Goal: Task Accomplishment & Management: Use online tool/utility

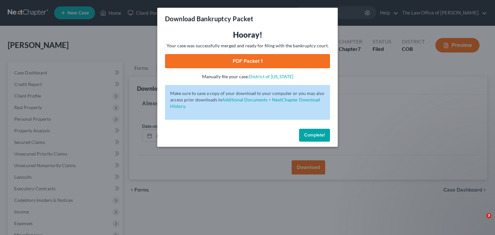
click at [317, 136] on span "Complete!" at bounding box center [314, 135] width 21 height 5
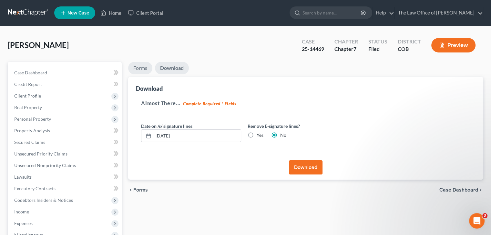
click at [135, 66] on link "Forms" at bounding box center [140, 68] width 24 height 13
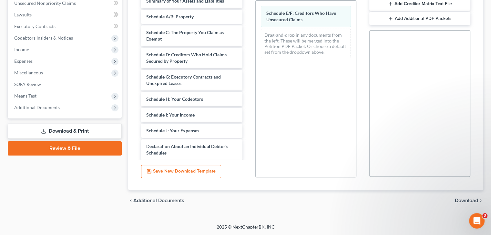
scroll to position [32, 0]
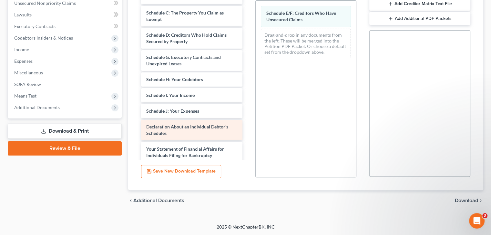
click at [197, 132] on div "Declaration About an Individual Debtor's Schedules" at bounding box center [191, 130] width 101 height 21
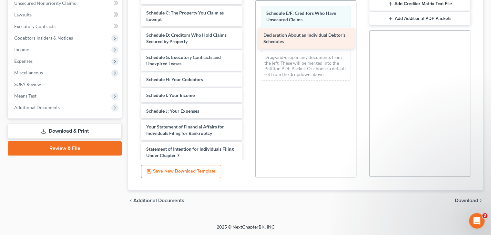
drag, startPoint x: 197, startPoint y: 132, endPoint x: 314, endPoint y: 40, distance: 148.5
click at [247, 40] on div "Declaration About an Individual Debtor's Schedules Voluntary Petition for Indiv…" at bounding box center [191, 103] width 111 height 303
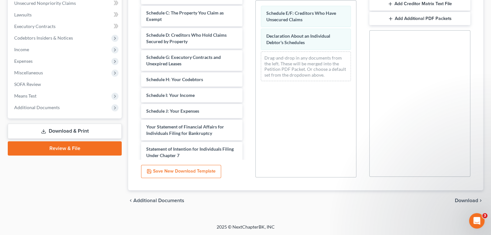
click at [472, 198] on span "Download" at bounding box center [465, 200] width 23 height 5
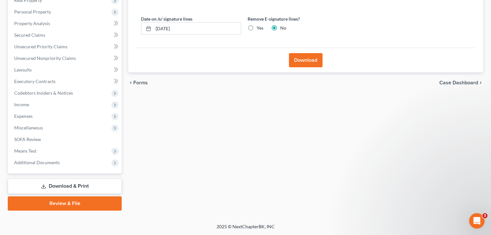
scroll to position [107, 0]
click at [309, 60] on button "Download" at bounding box center [306, 61] width 34 height 14
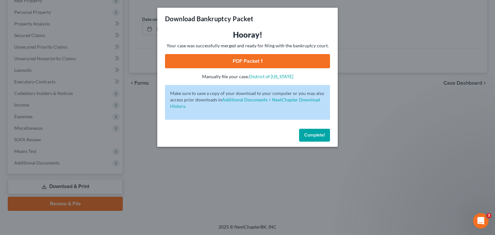
click at [267, 61] on link "PDF Packet 1" at bounding box center [247, 61] width 165 height 14
drag, startPoint x: 316, startPoint y: 135, endPoint x: 311, endPoint y: 136, distance: 4.6
click at [315, 135] on span "Complete!" at bounding box center [314, 135] width 21 height 5
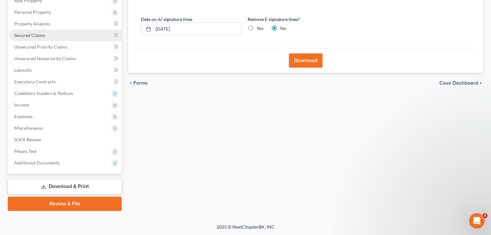
click at [47, 35] on link "Secured Claims" at bounding box center [65, 36] width 113 height 12
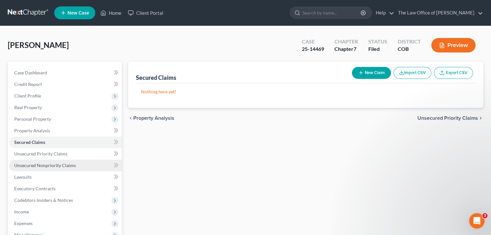
click at [41, 163] on span "Unsecured Nonpriority Claims" at bounding box center [45, 165] width 62 height 5
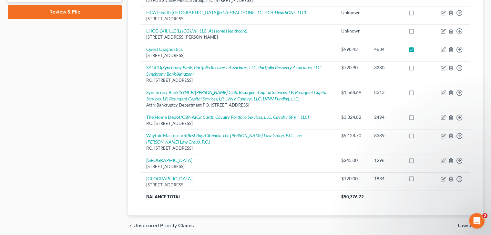
scroll to position [317, 0]
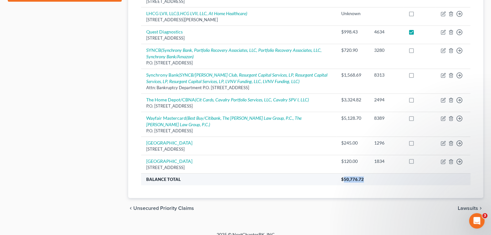
drag, startPoint x: 341, startPoint y: 170, endPoint x: 363, endPoint y: 169, distance: 22.3
click at [363, 174] on th "$50,776.72" at bounding box center [403, 180] width 134 height 12
copy span "50,776.72"
